Goal: Information Seeking & Learning: Learn about a topic

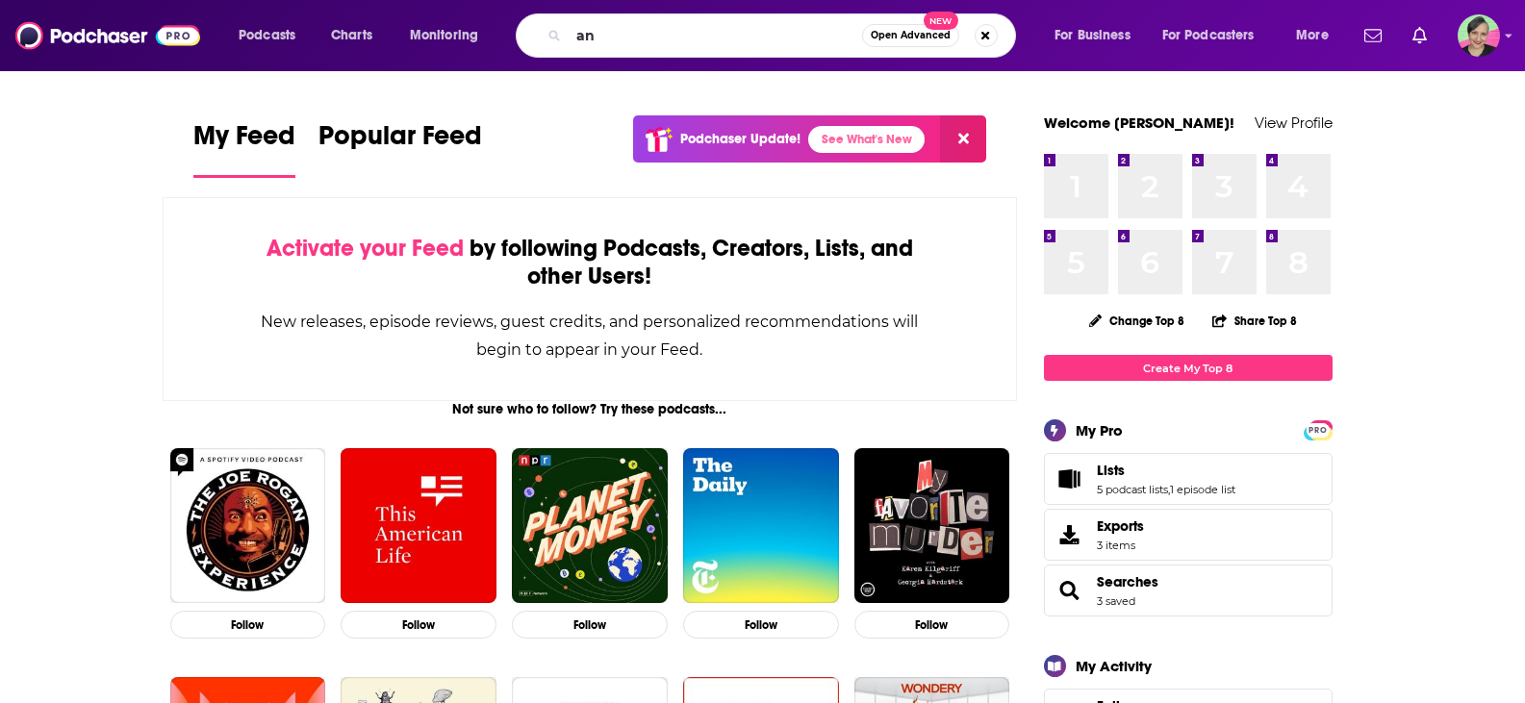
type input "a"
type input "meat nutrition"
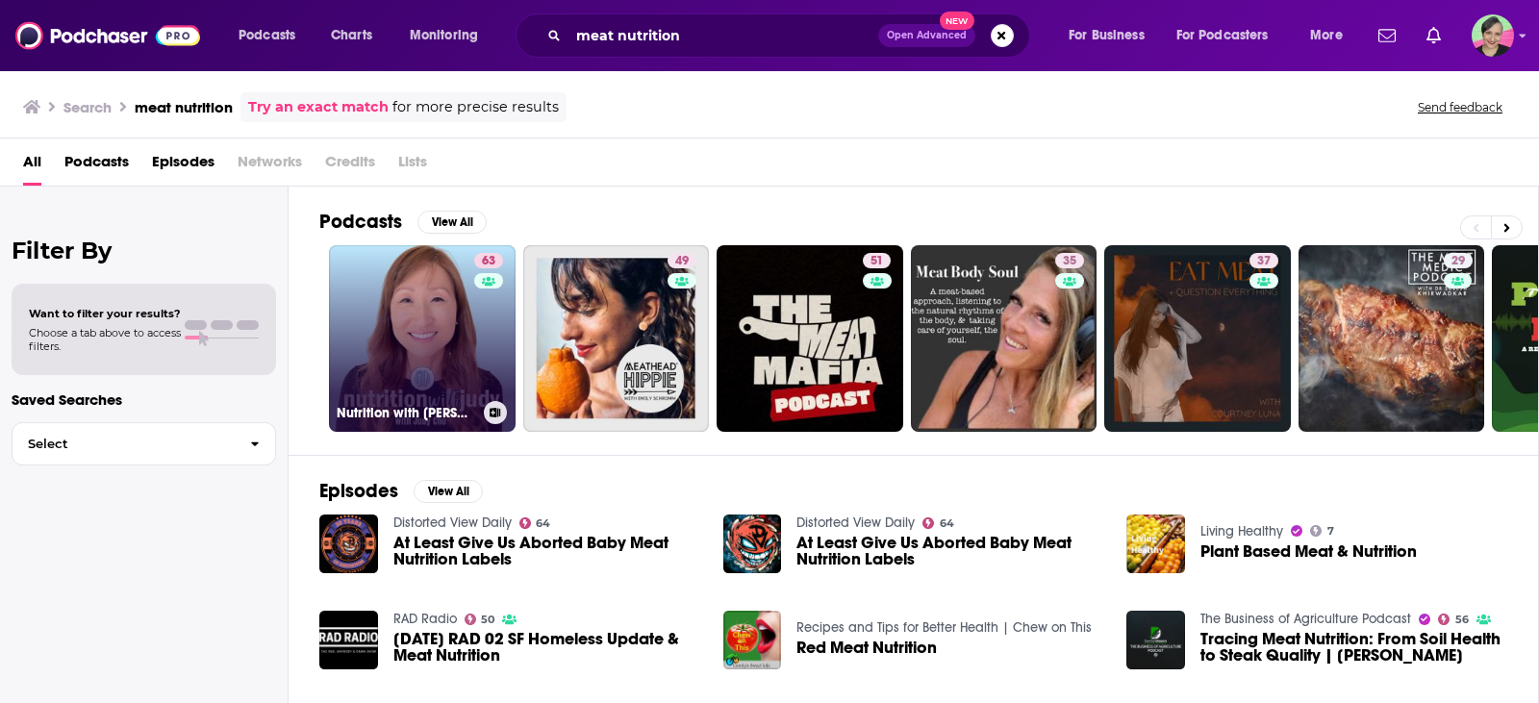
click at [449, 301] on link "63 Nutrition with [PERSON_NAME] | Carnivore Diet" at bounding box center [422, 338] width 187 height 187
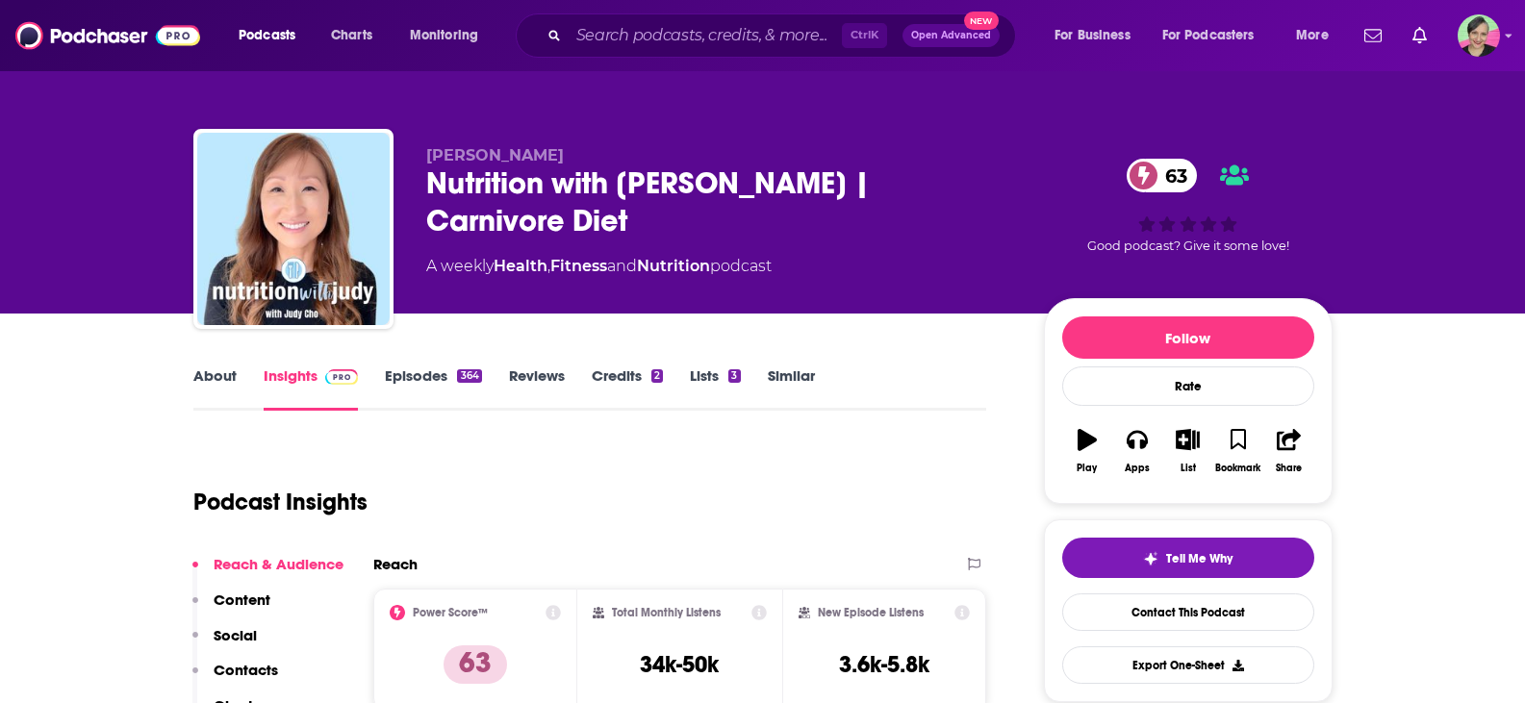
scroll to position [192, 0]
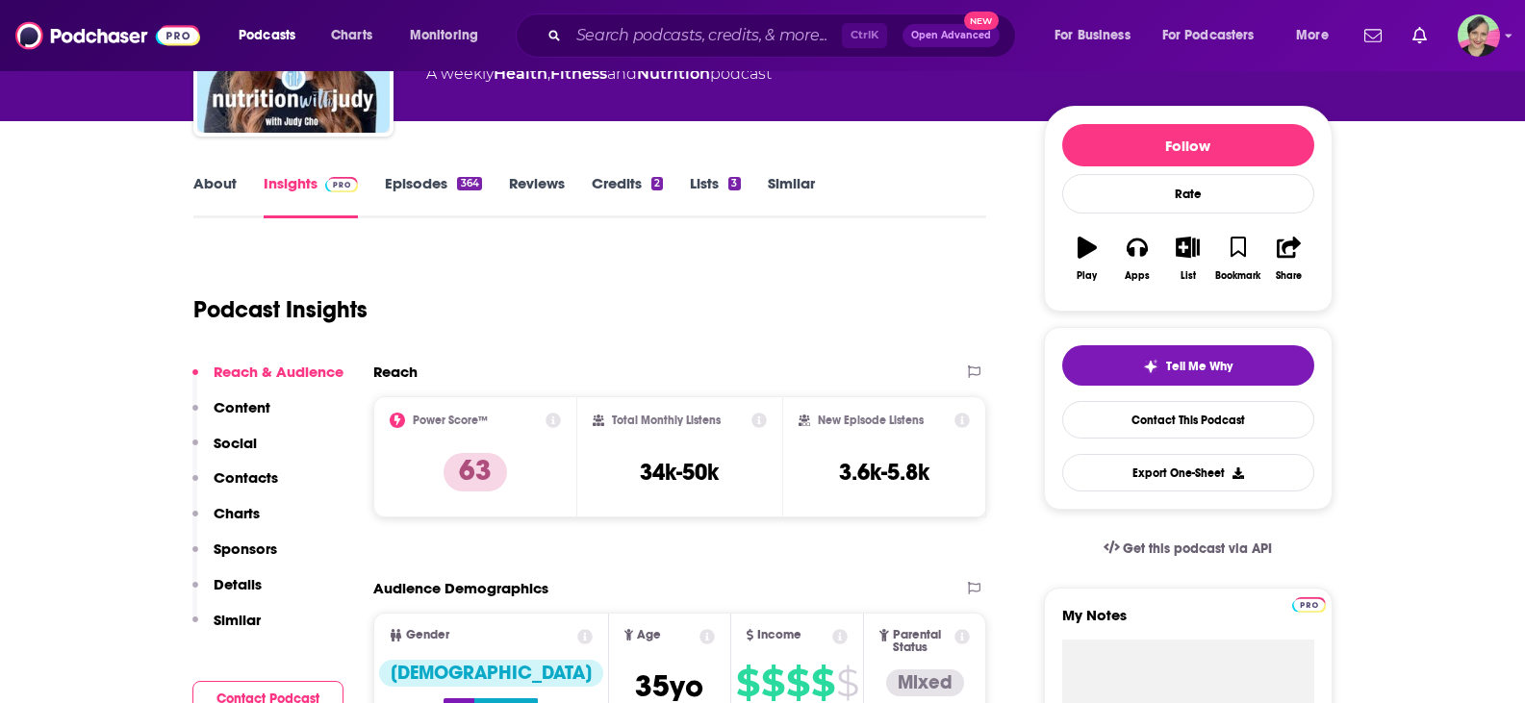
click at [784, 179] on link "Similar" at bounding box center [791, 196] width 47 height 44
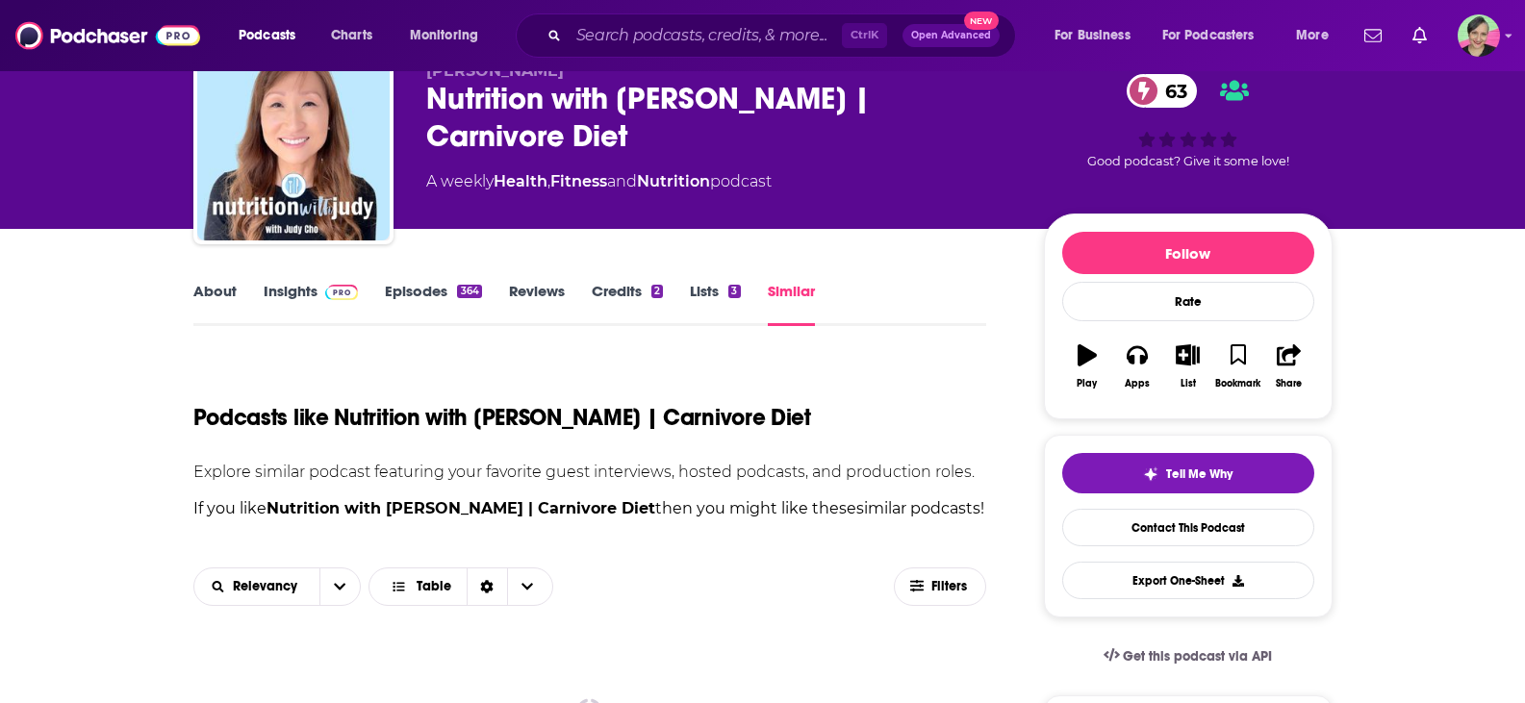
scroll to position [192, 0]
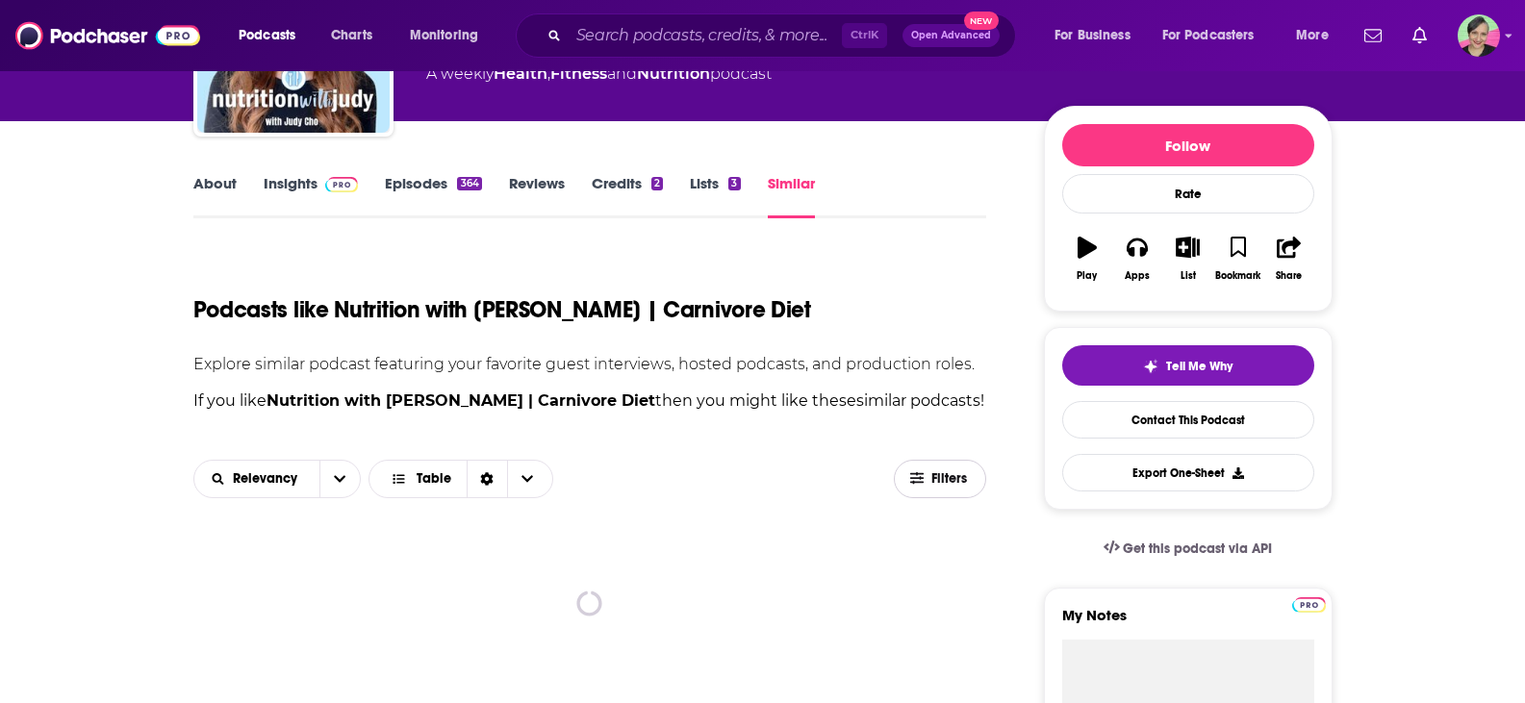
click at [941, 472] on span "Filters" at bounding box center [950, 478] width 38 height 13
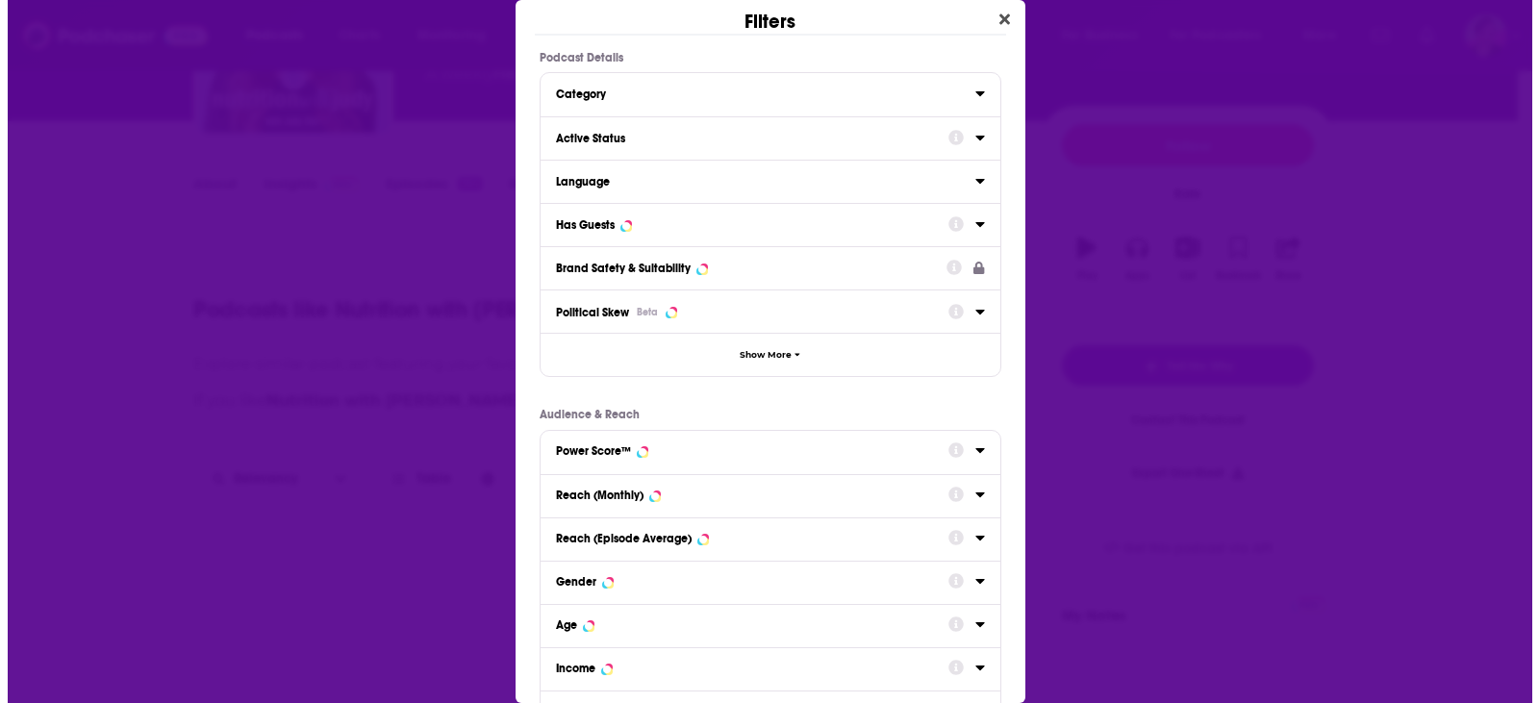
scroll to position [0, 0]
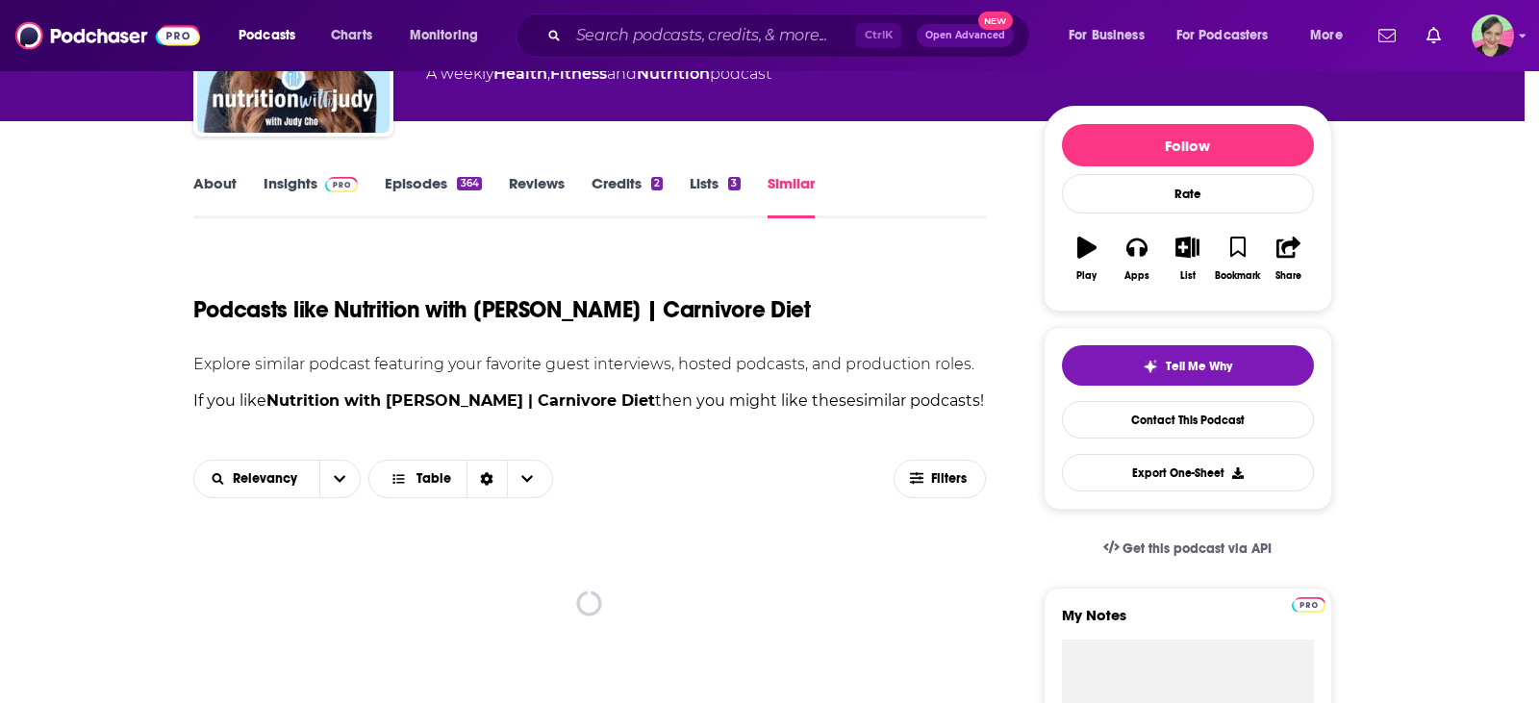
drag, startPoint x: 2, startPoint y: 61, endPoint x: 212, endPoint y: 120, distance: 218.1
click at [3, 62] on div "Filters Podcast Details Category Active Status Language Has Guests Brand Safety…" at bounding box center [769, 351] width 1539 height 703
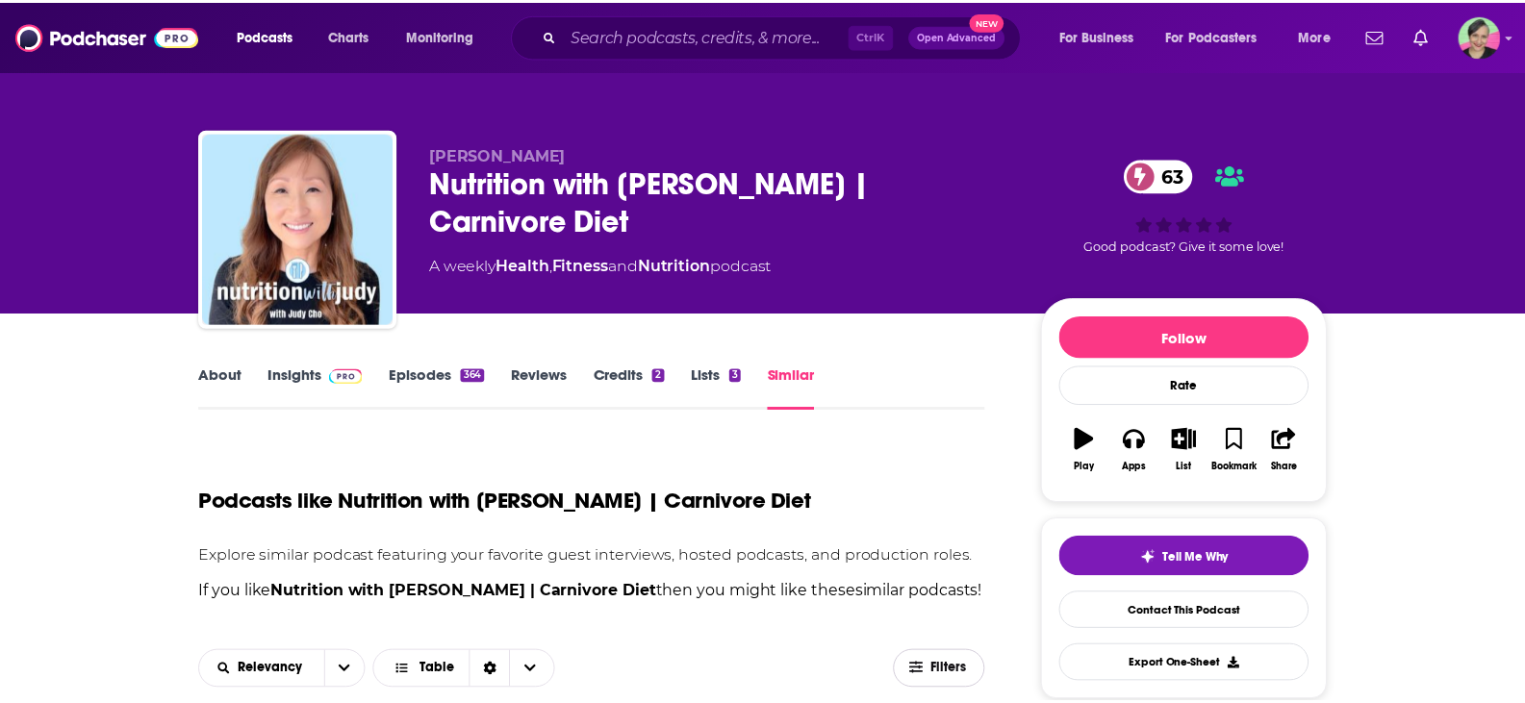
scroll to position [192, 0]
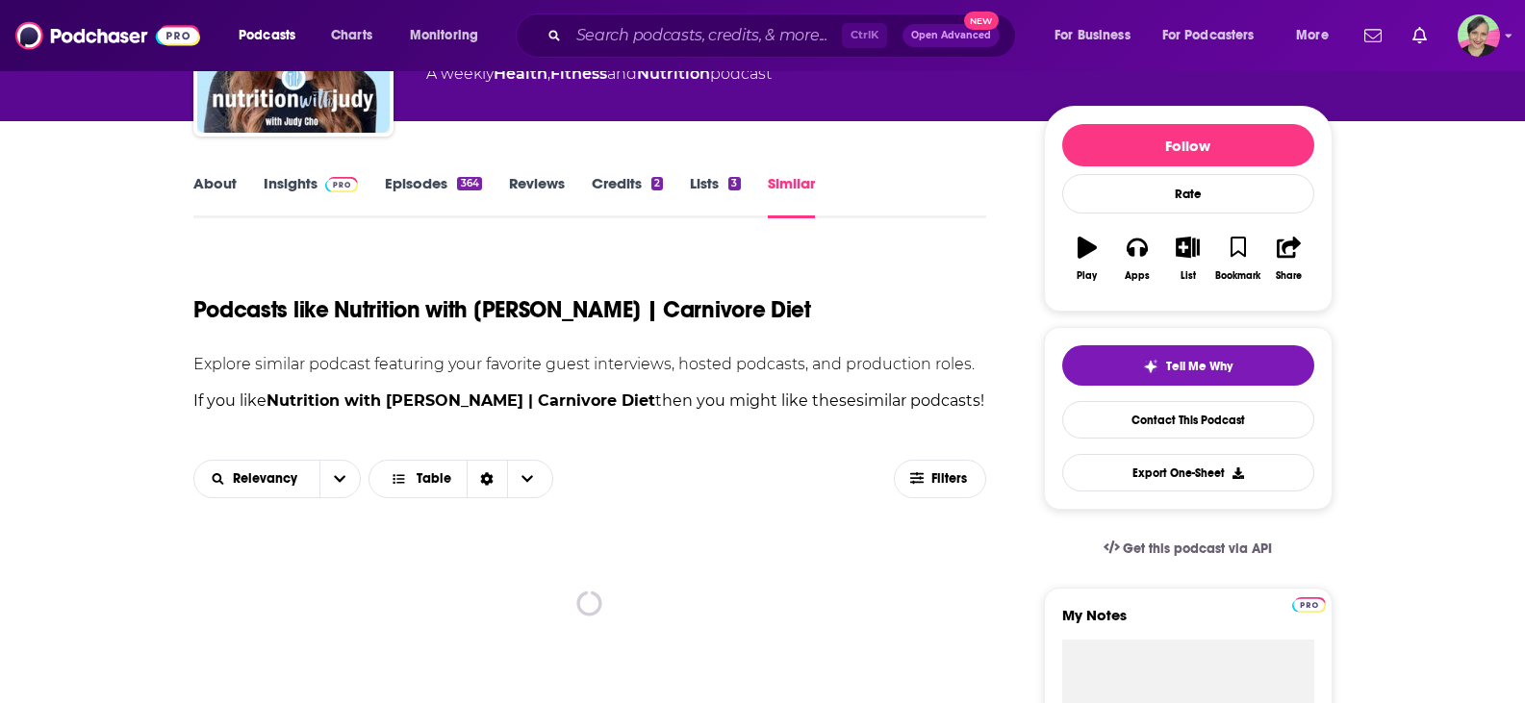
click at [399, 181] on link "Episodes 364" at bounding box center [433, 196] width 96 height 44
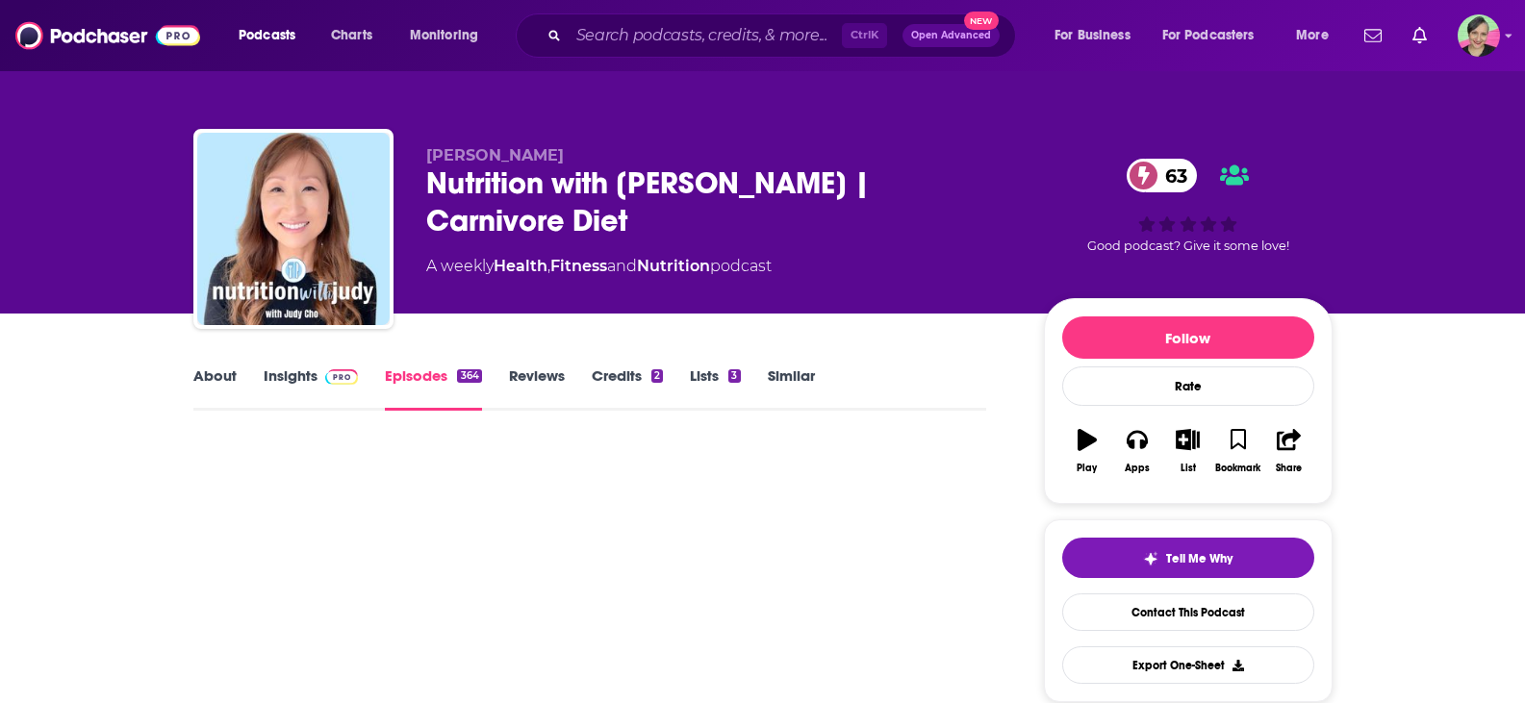
click at [400, 185] on div "[PERSON_NAME] Nutrition with [PERSON_NAME] | Carnivore Diet 63 A weekly Health …" at bounding box center [762, 233] width 1139 height 208
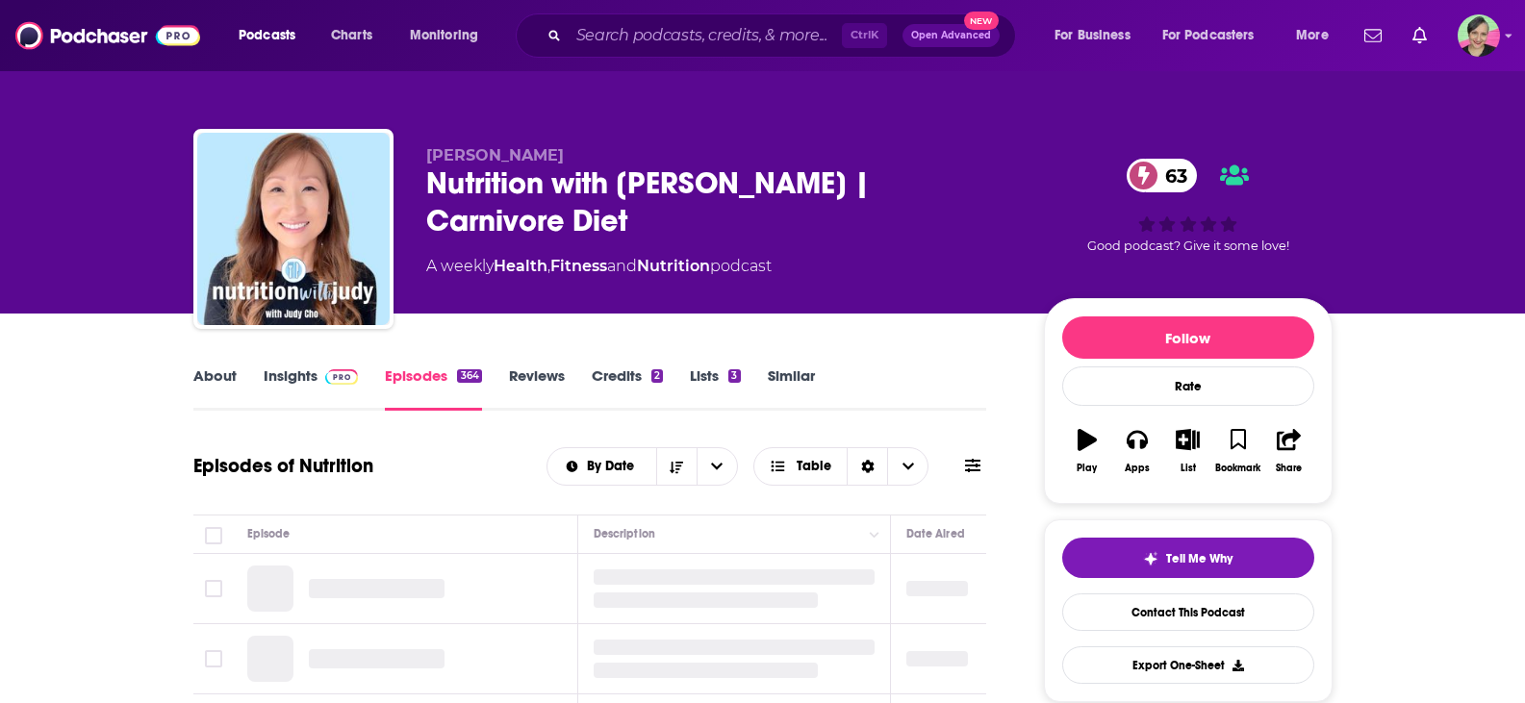
scroll to position [192, 0]
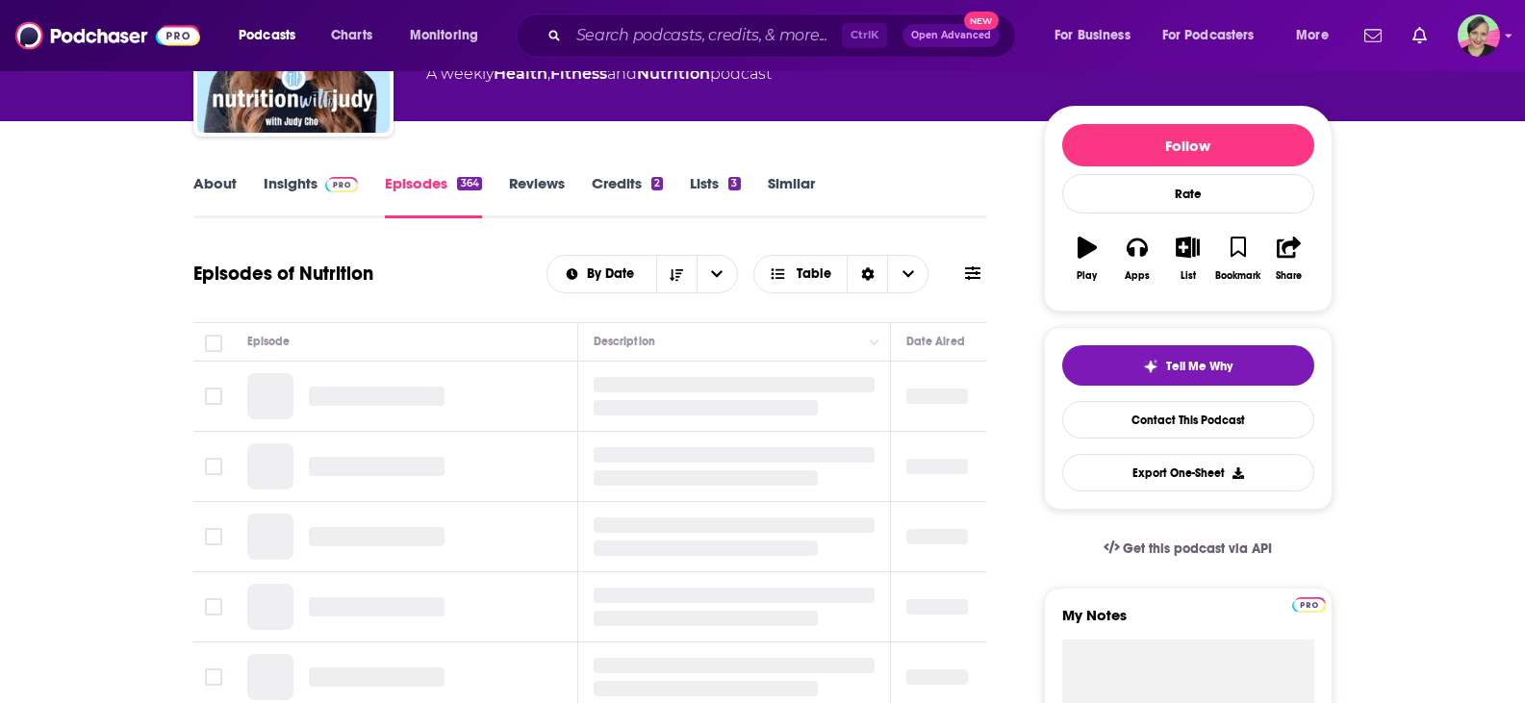
click at [978, 273] on icon at bounding box center [972, 273] width 15 height 13
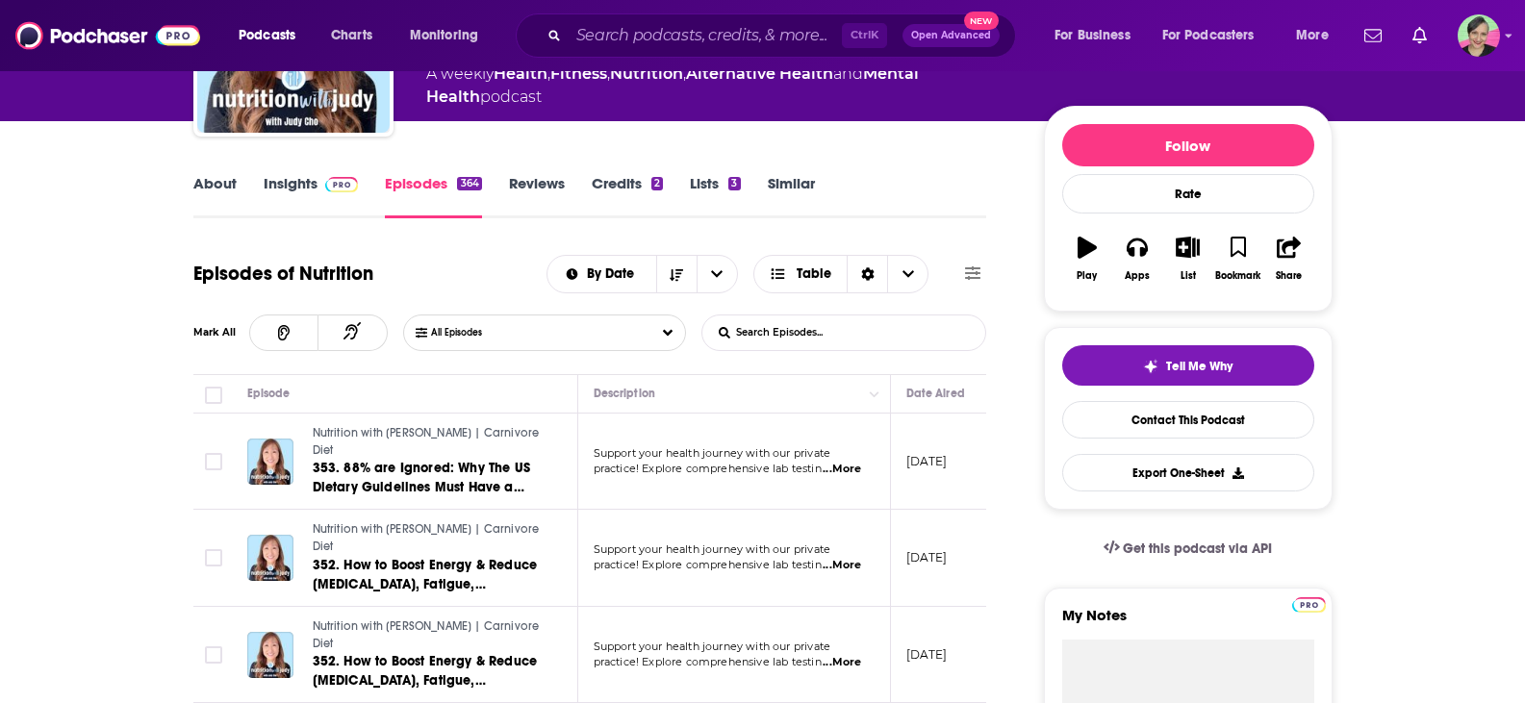
click at [802, 332] on input "List Search Input" at bounding box center [802, 333] width 201 height 35
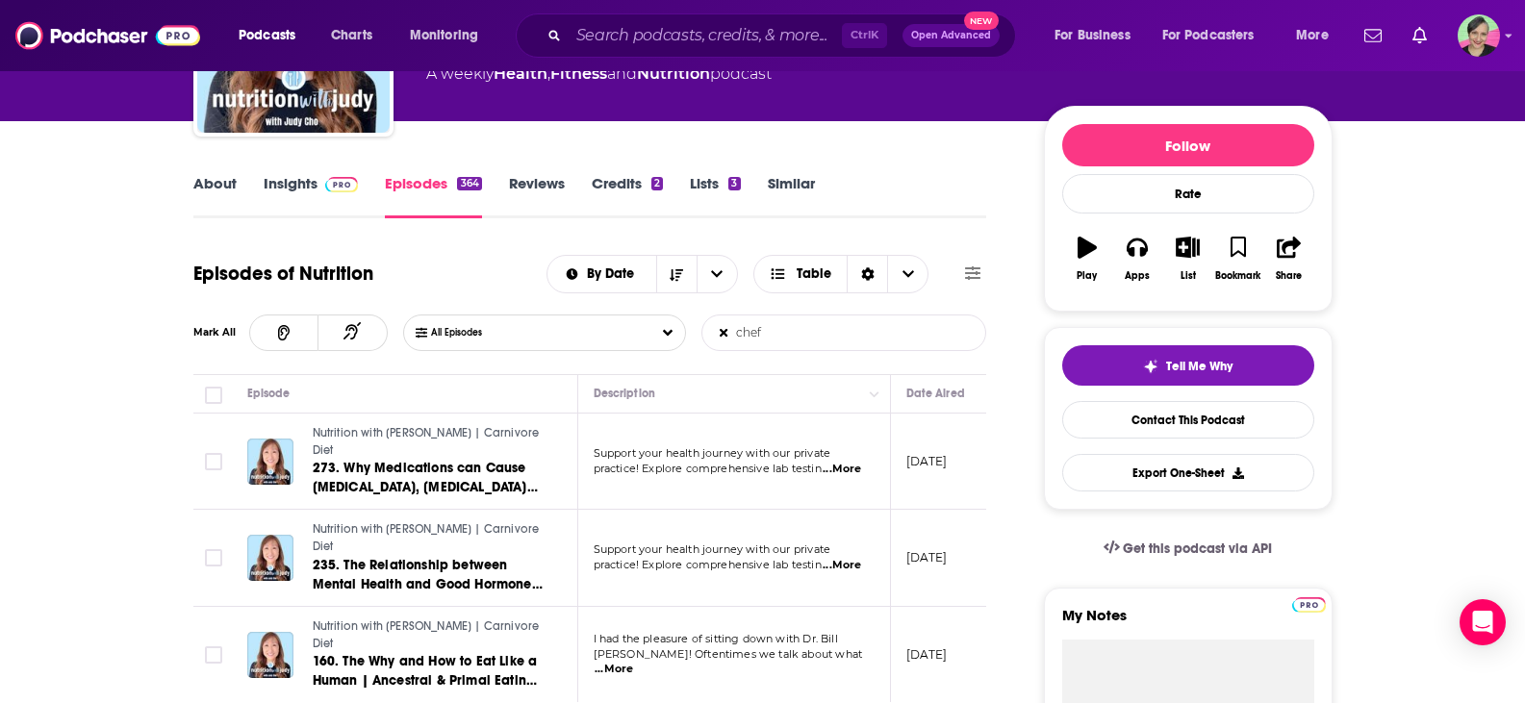
scroll to position [289, 0]
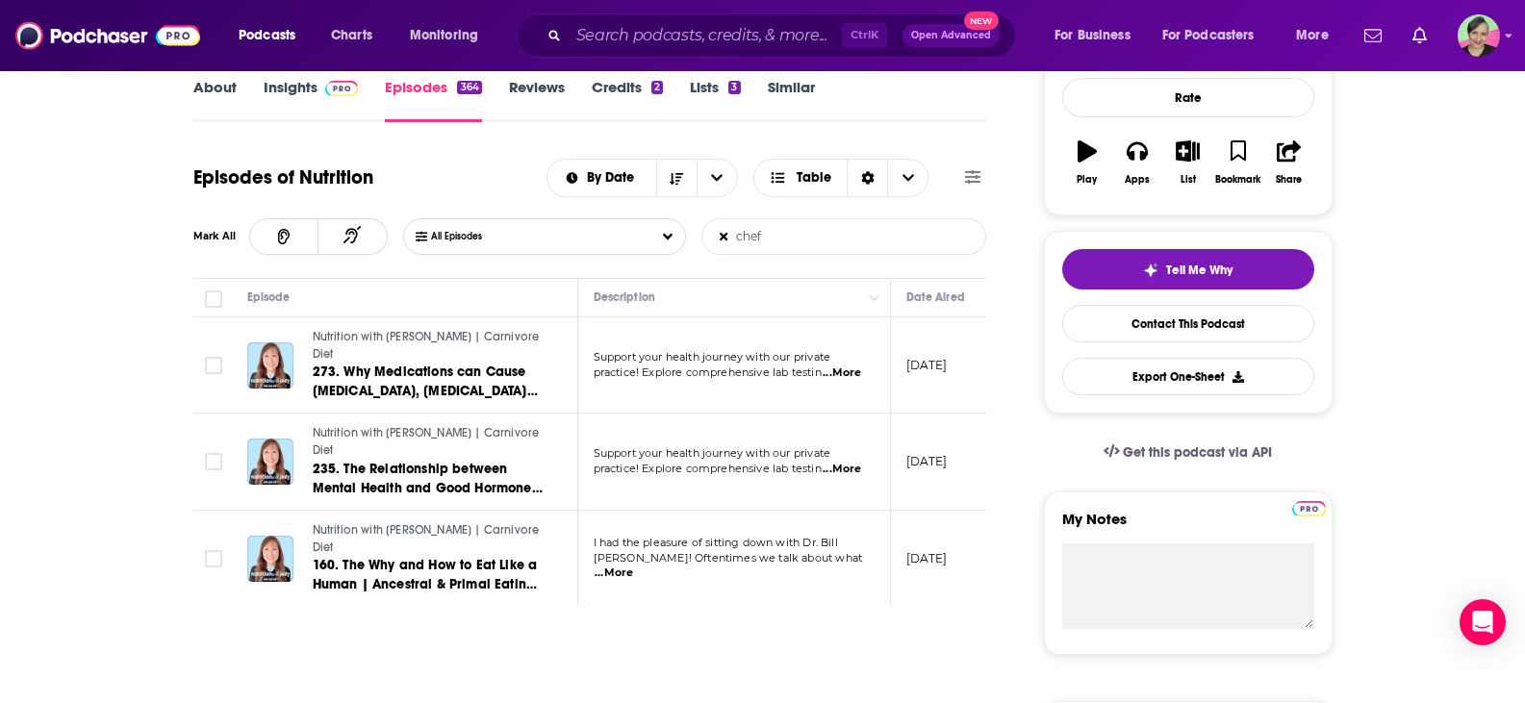
type input "chef"
click at [842, 366] on span "...More" at bounding box center [842, 373] width 38 height 15
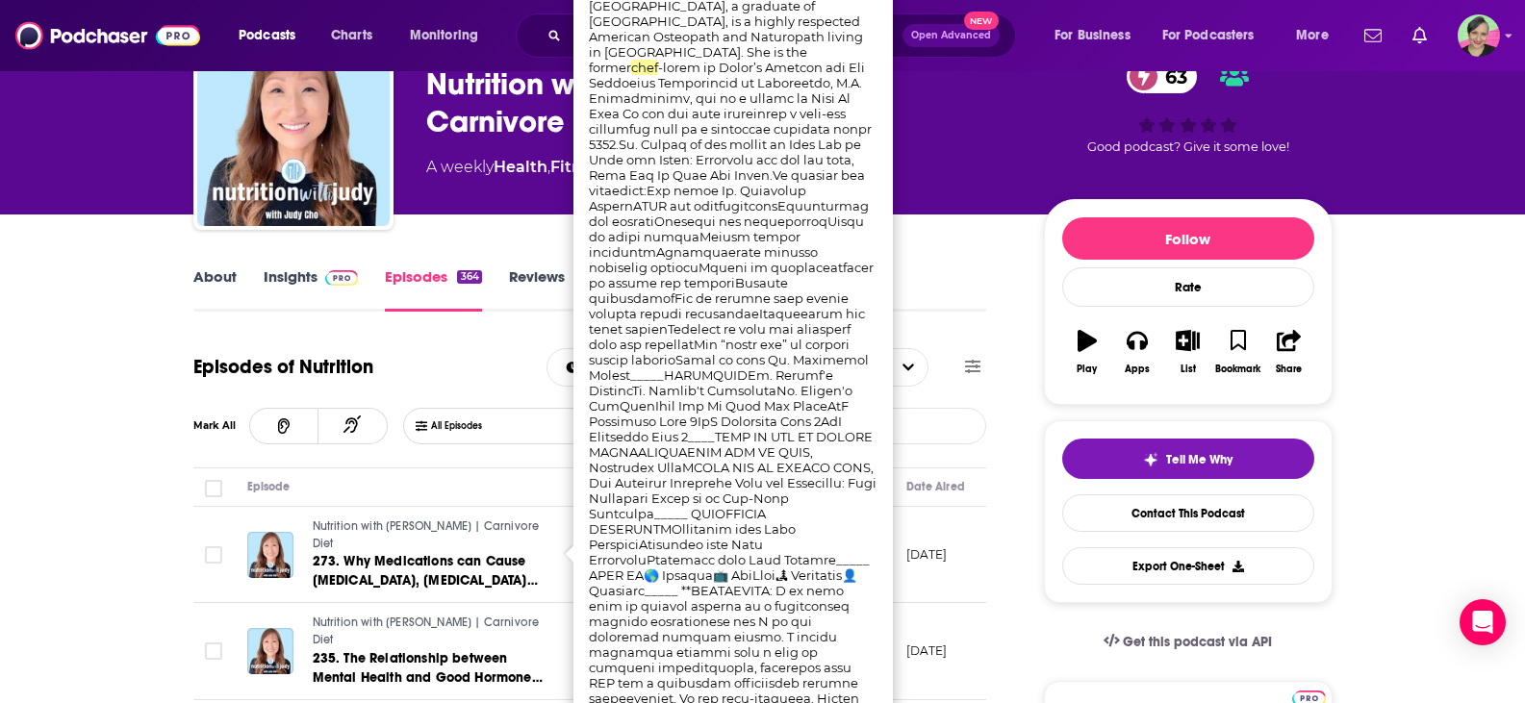
scroll to position [0, 0]
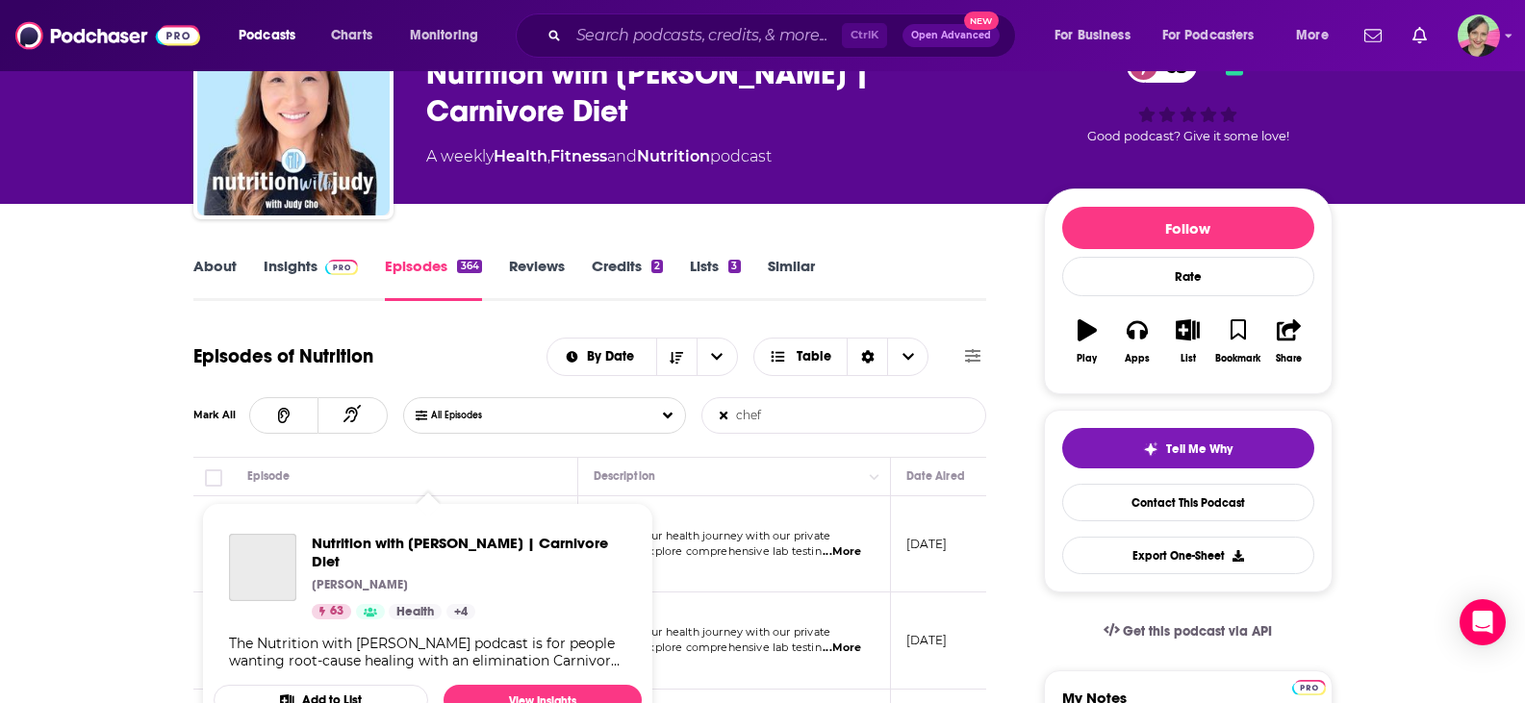
scroll to position [289, 0]
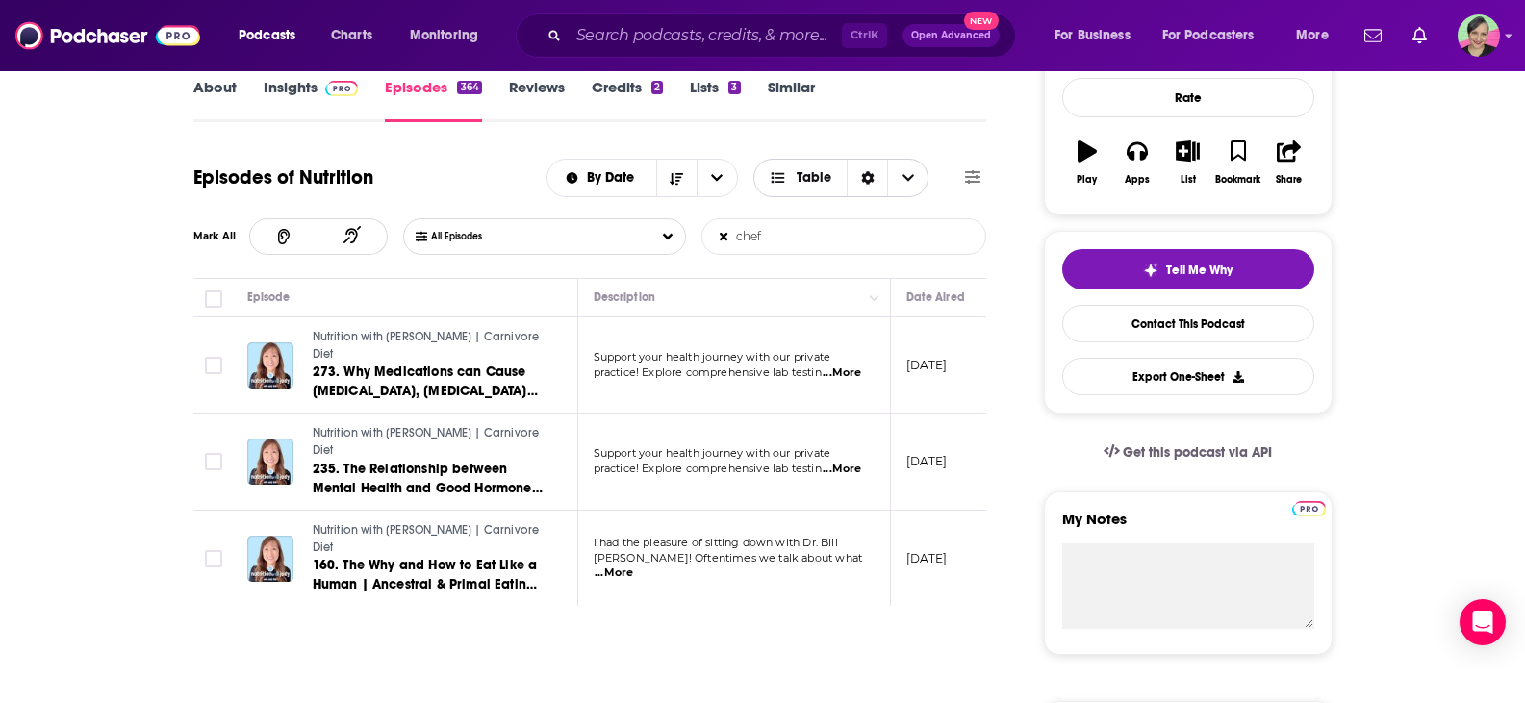
click at [835, 174] on span "Table" at bounding box center [800, 178] width 93 height 33
click at [930, 175] on div "By Date Table Card Table" at bounding box center [767, 178] width 440 height 38
click at [969, 175] on icon at bounding box center [972, 176] width 15 height 15
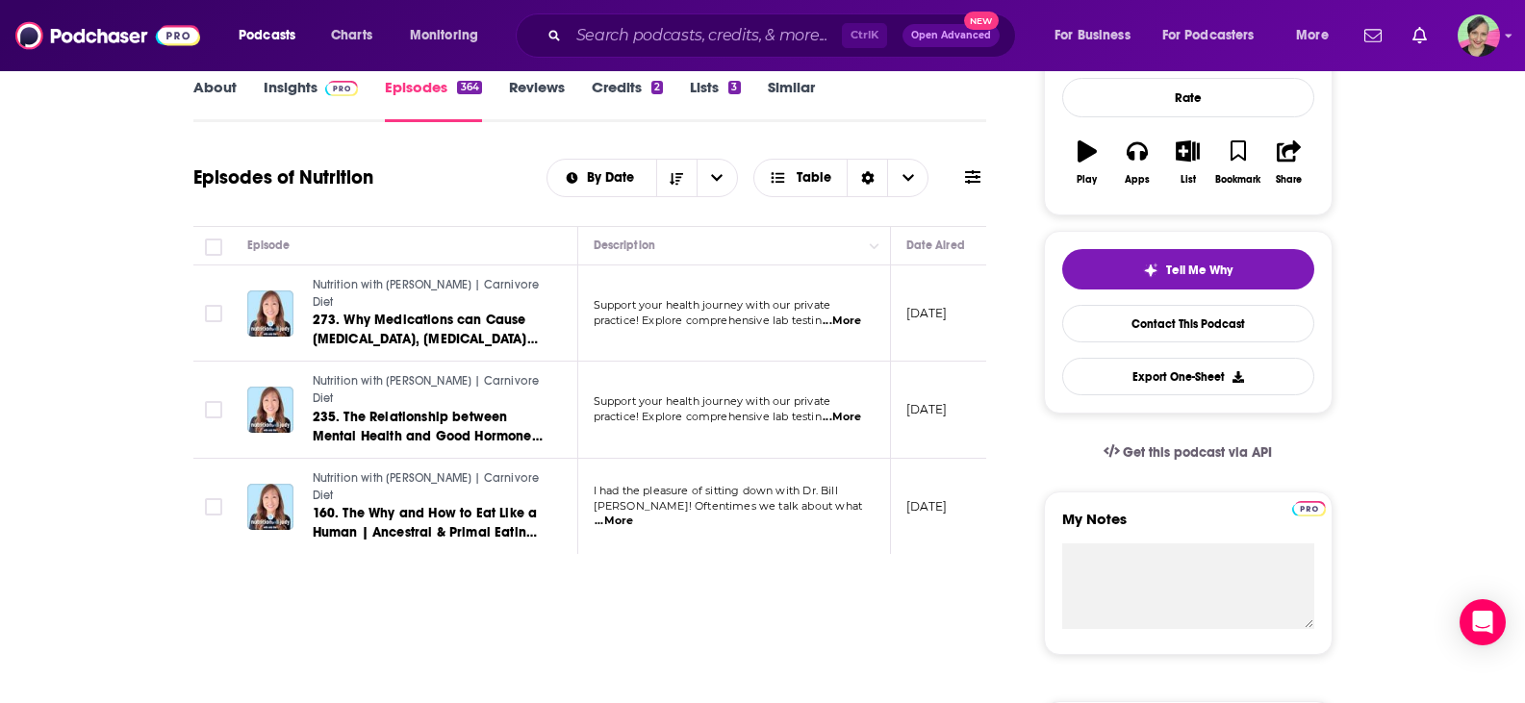
click at [976, 176] on icon at bounding box center [972, 176] width 15 height 15
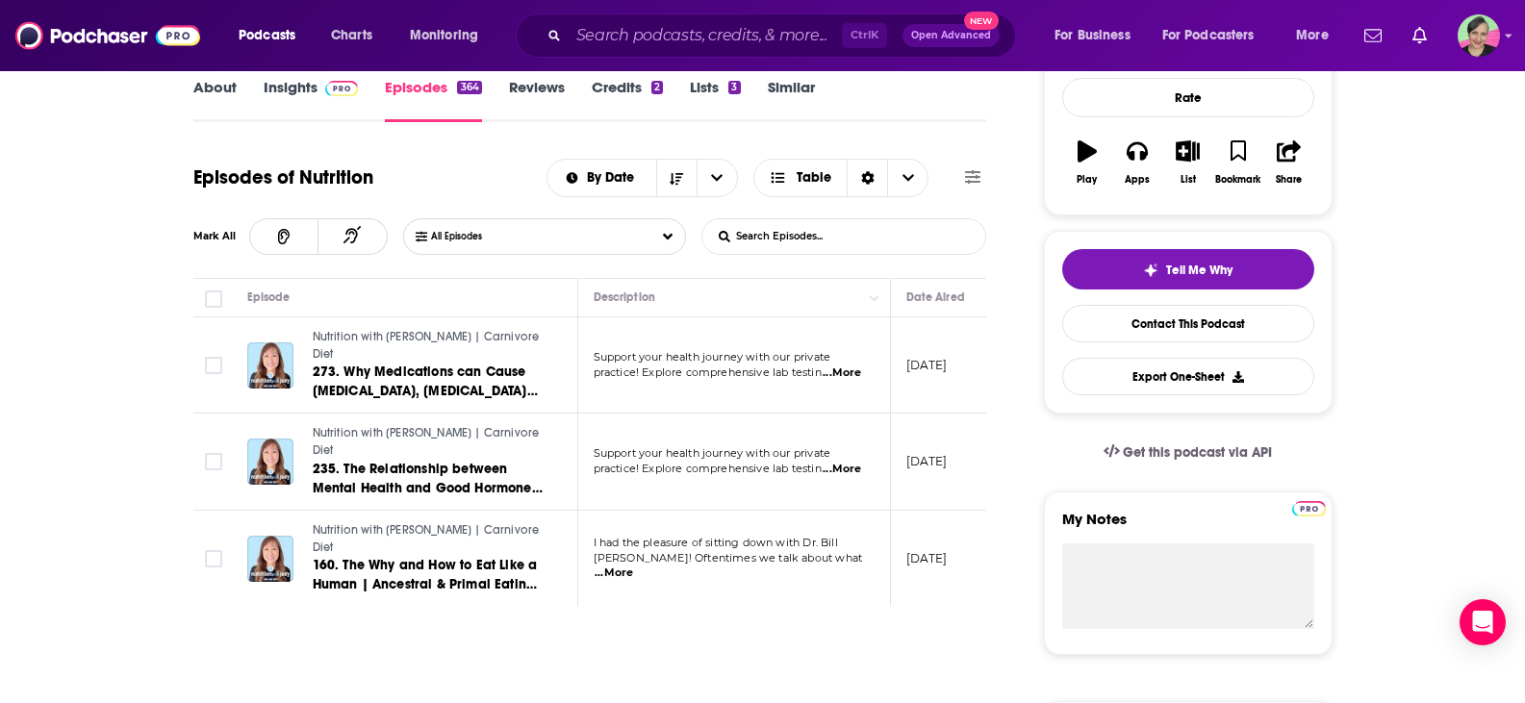
click at [832, 234] on input "List Search Input" at bounding box center [802, 236] width 201 height 35
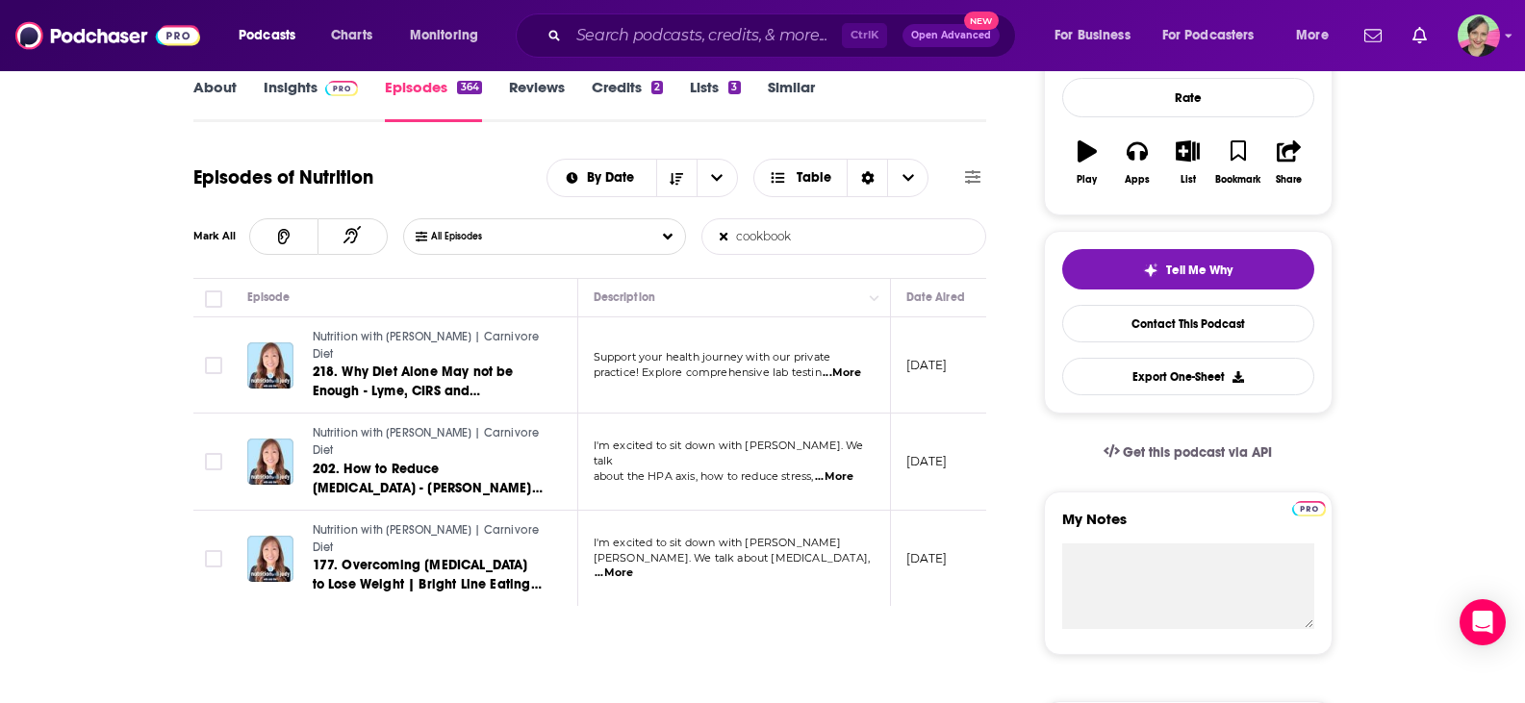
type input "cookbook"
click at [843, 367] on span "...More" at bounding box center [842, 373] width 38 height 15
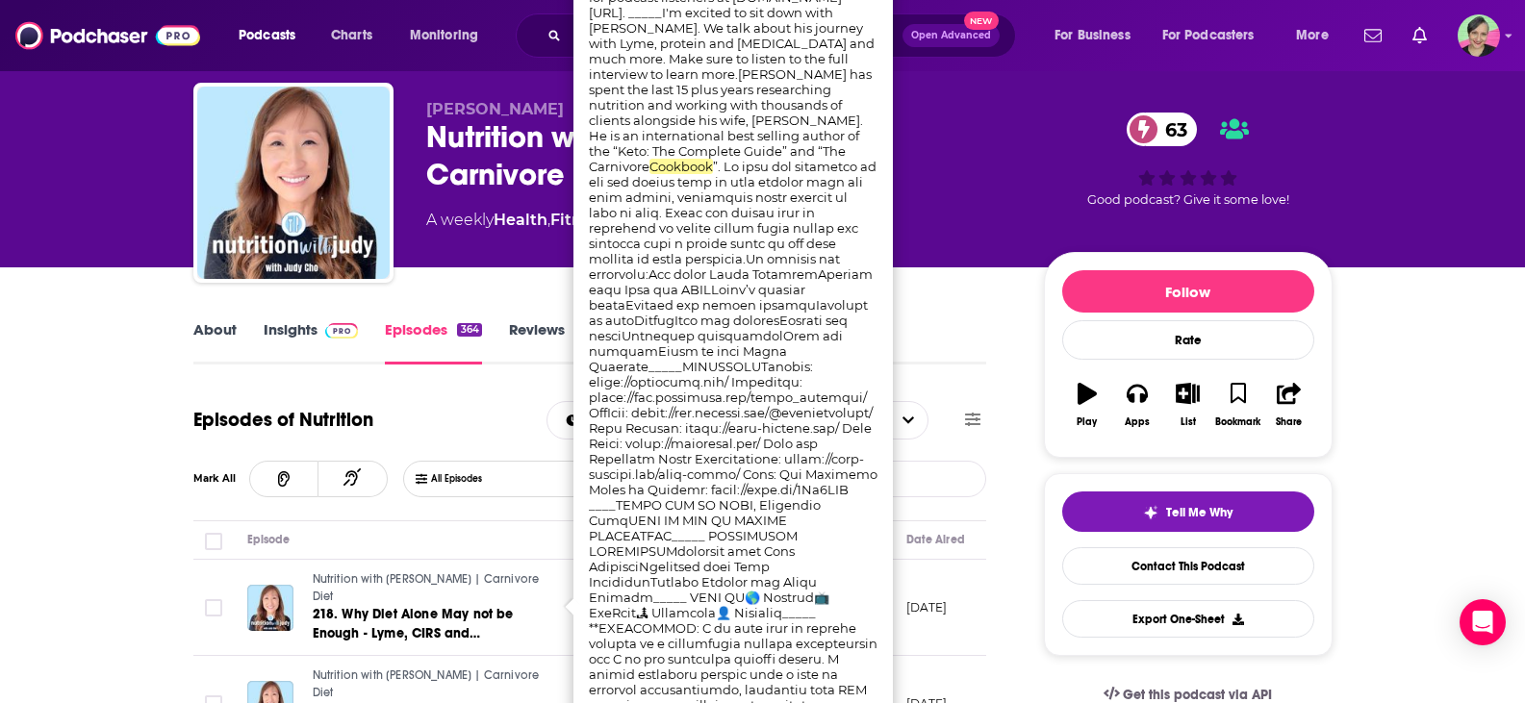
scroll to position [0, 0]
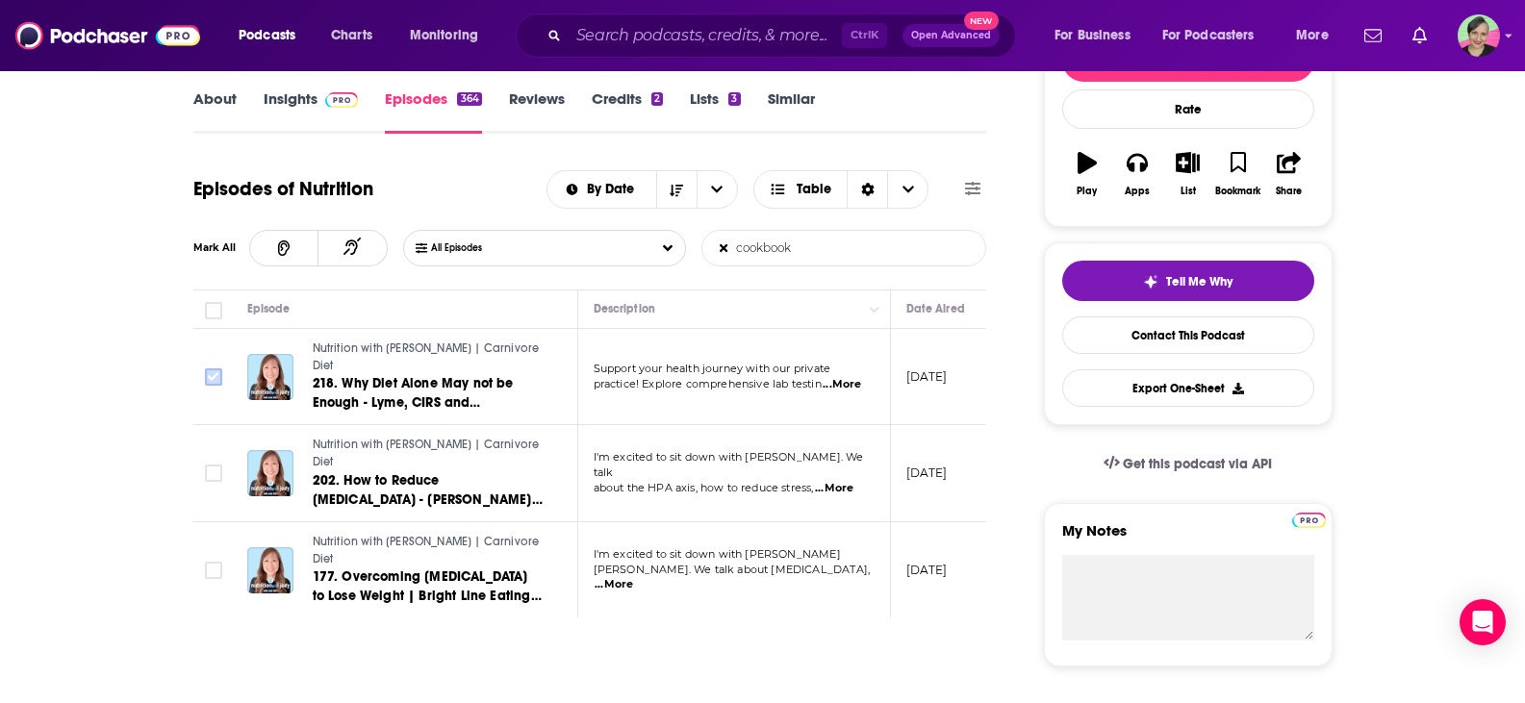
scroll to position [289, 0]
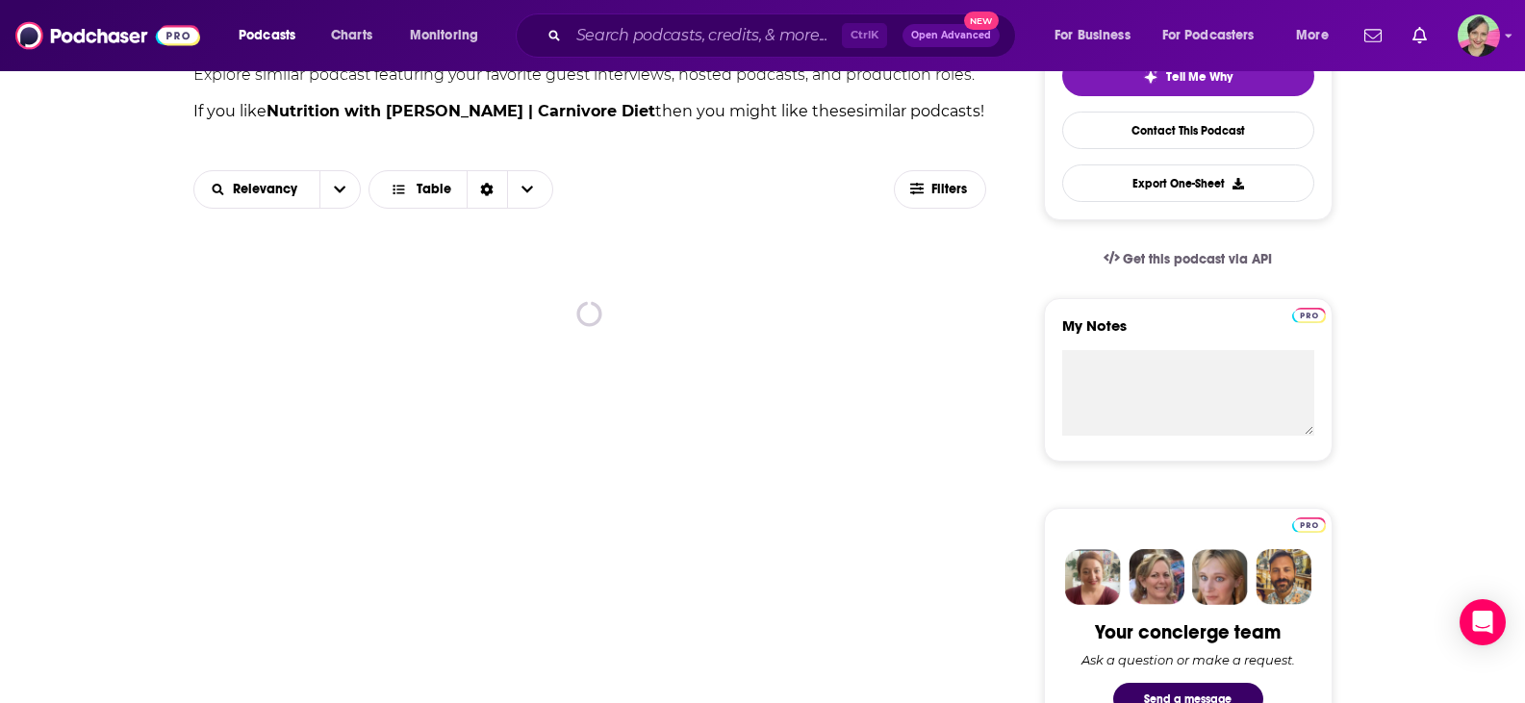
scroll to position [481, 0]
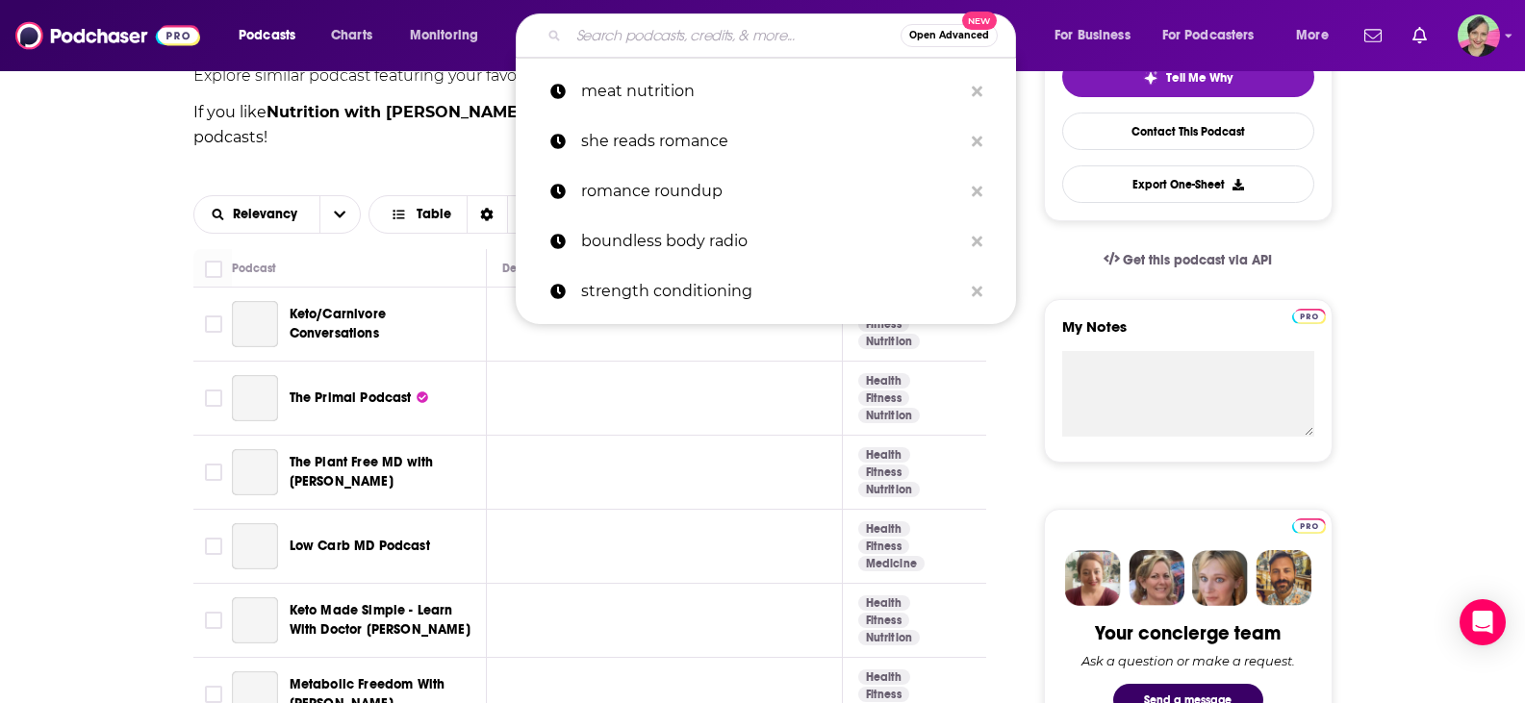
click at [674, 35] on input "Search podcasts, credits, & more..." at bounding box center [735, 35] width 332 height 31
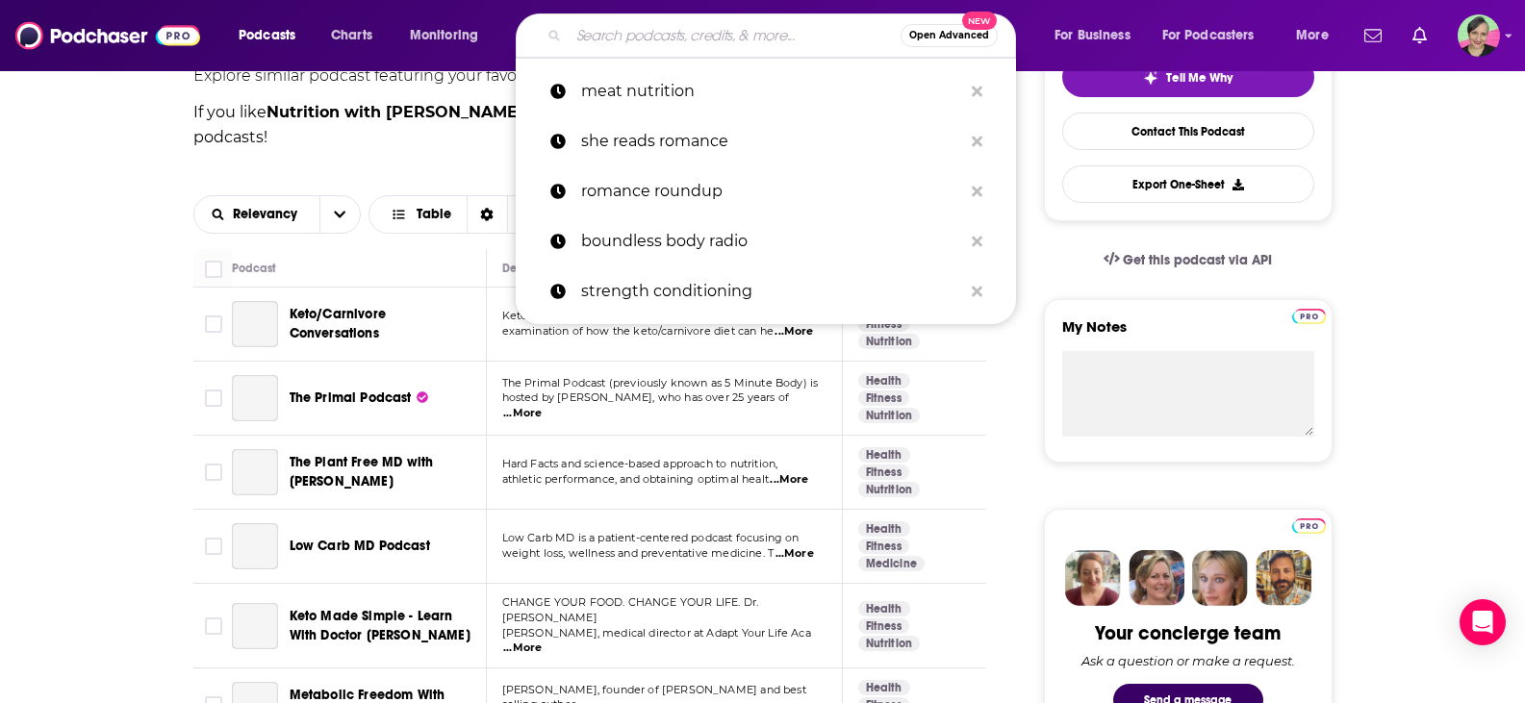
scroll to position [96, 0]
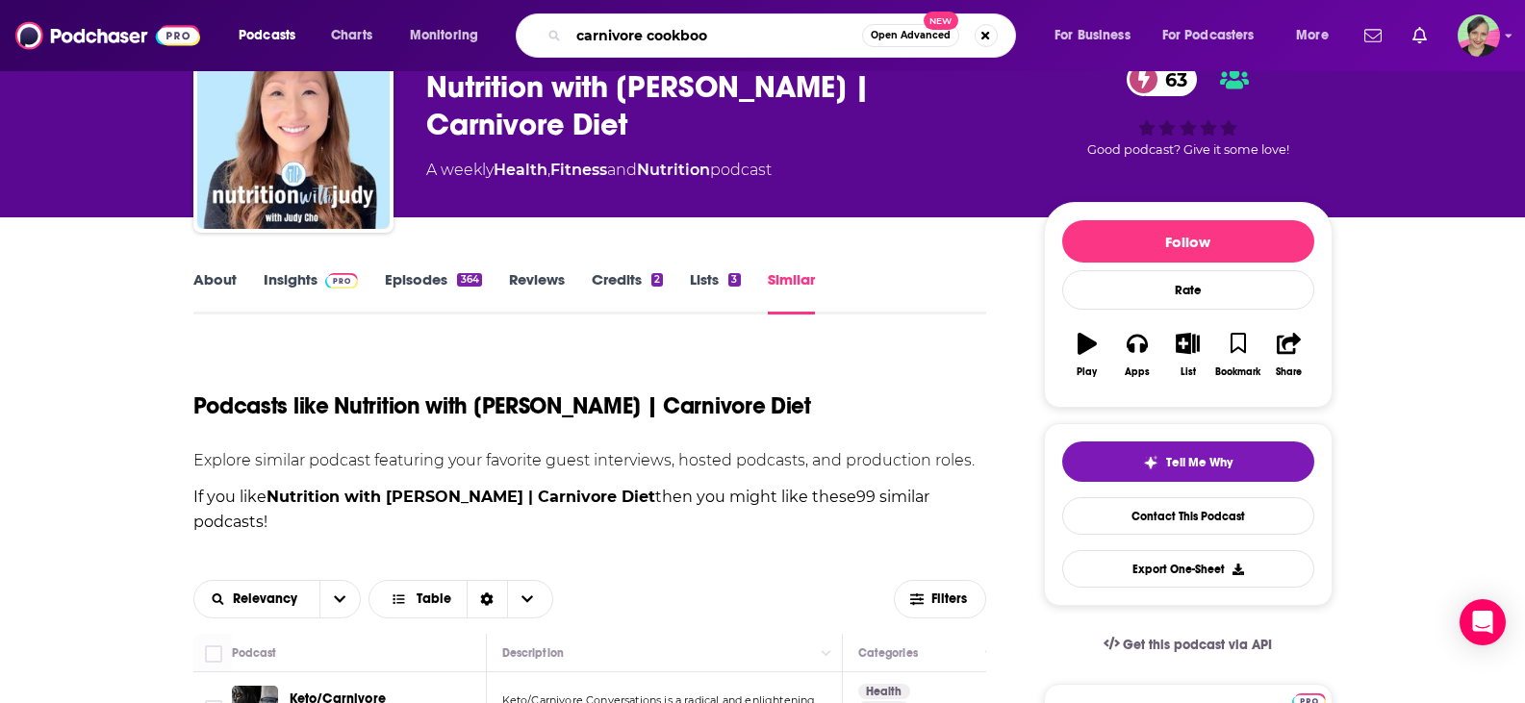
type input "carnivore cookbook"
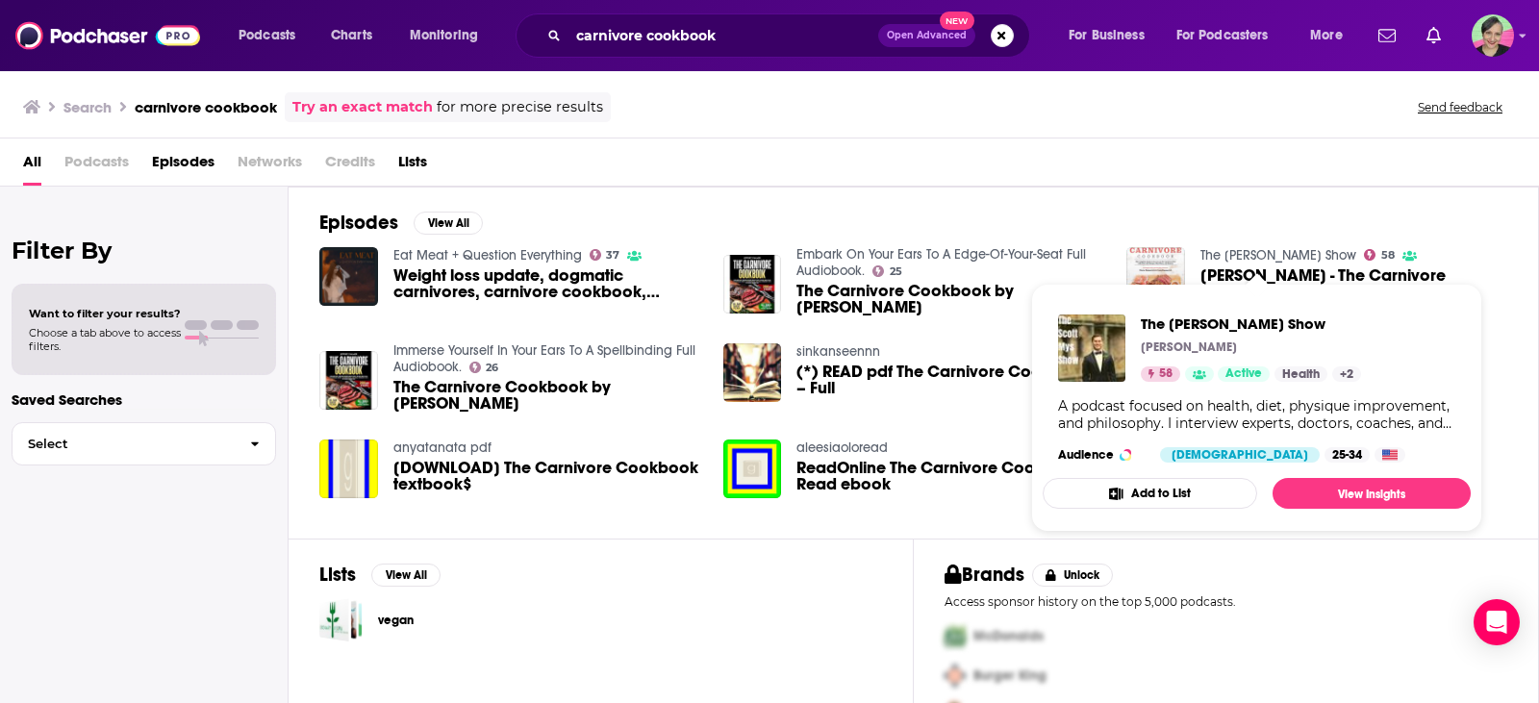
click at [1240, 253] on link "The [PERSON_NAME] Show" at bounding box center [1279, 255] width 156 height 16
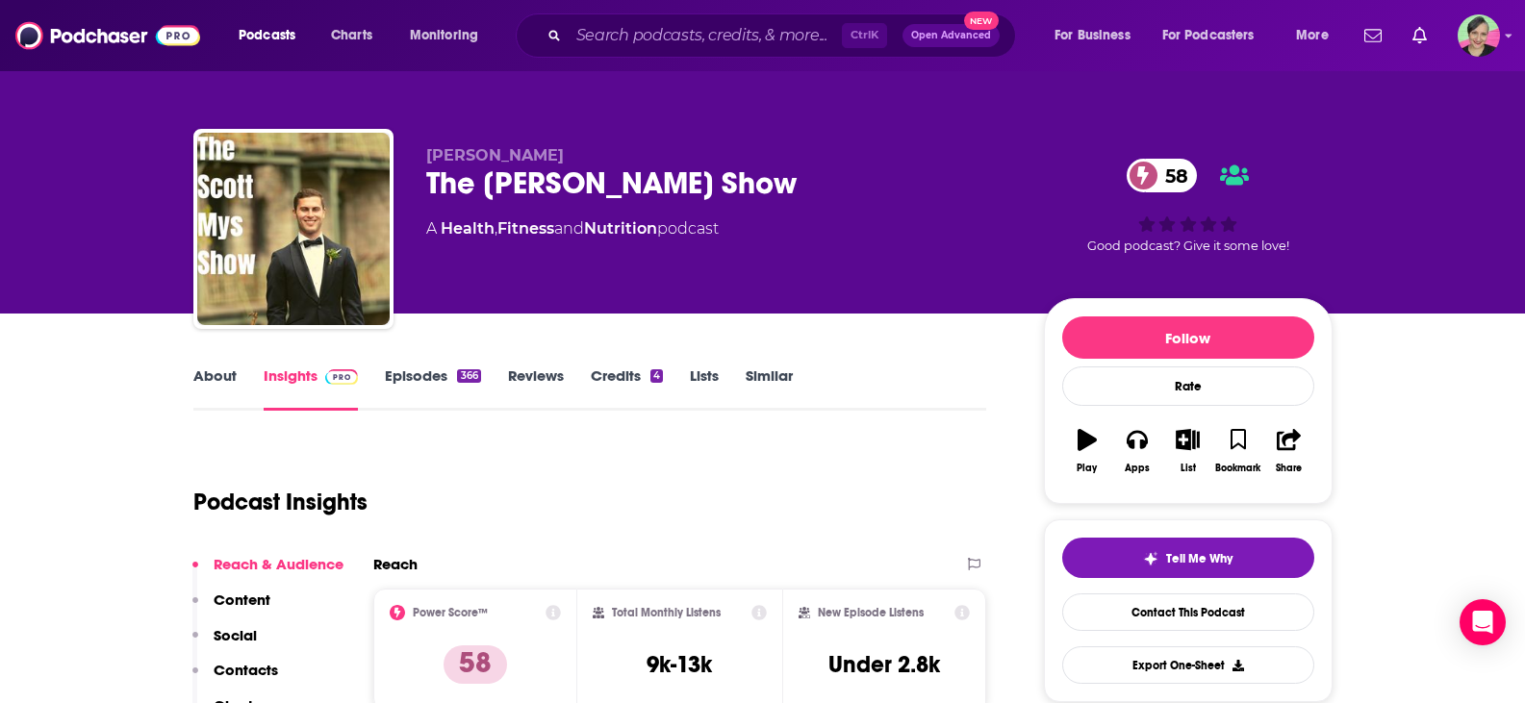
click at [732, 188] on div "The [PERSON_NAME] Show 58" at bounding box center [719, 184] width 587 height 38
drag, startPoint x: 527, startPoint y: 196, endPoint x: 408, endPoint y: 198, distance: 119.3
click at [408, 198] on div "[PERSON_NAME] The [PERSON_NAME] Show 58 A Health , Fitness and Nutrition podcas…" at bounding box center [762, 233] width 1139 height 208
copy h2 "The [PERSON_NAME] Show"
